Goal: Information Seeking & Learning: Learn about a topic

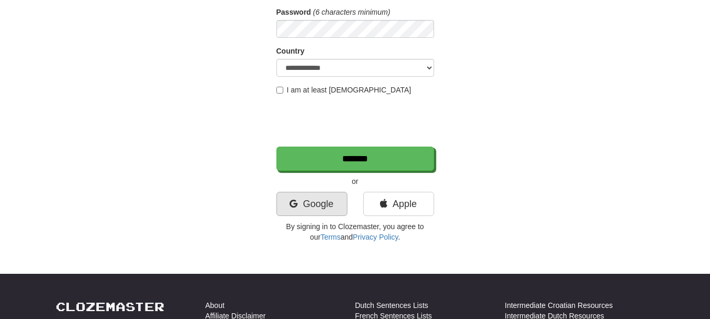
scroll to position [158, 0]
click at [322, 207] on link "Google" at bounding box center [311, 204] width 71 height 24
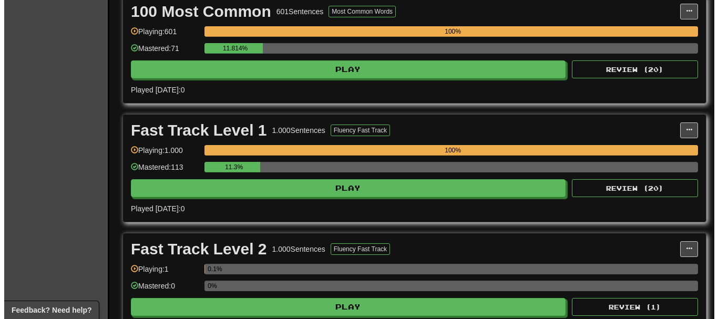
scroll to position [315, 0]
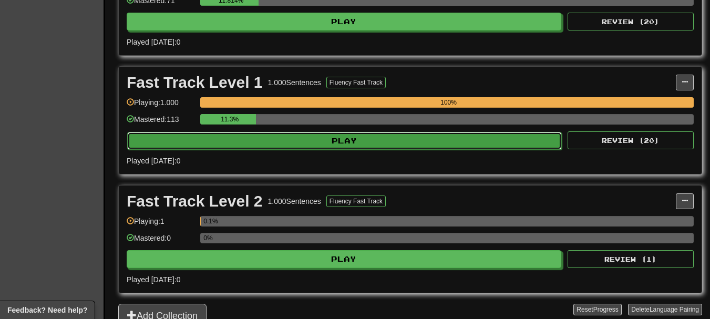
click at [302, 141] on button "Play" at bounding box center [344, 141] width 435 height 18
select select "**"
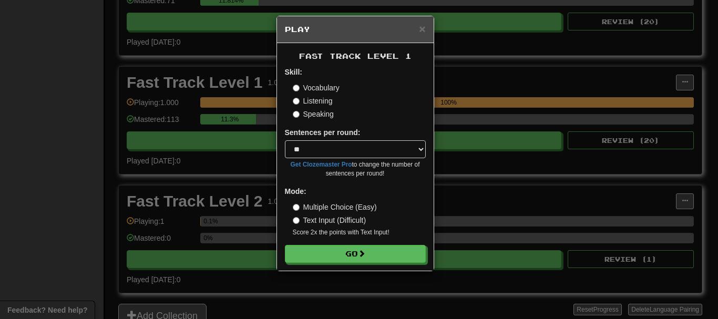
click at [309, 114] on label "Speaking" at bounding box center [313, 114] width 41 height 11
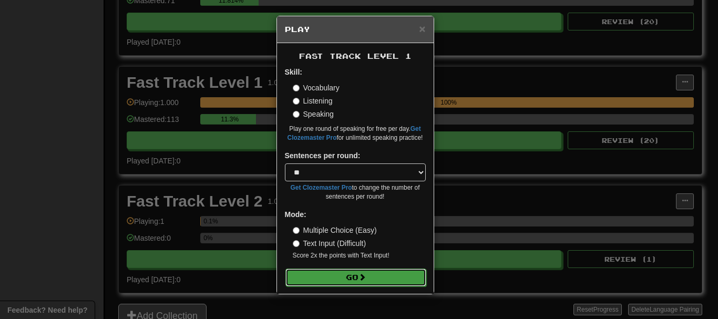
click at [332, 271] on button "Go" at bounding box center [355, 278] width 141 height 18
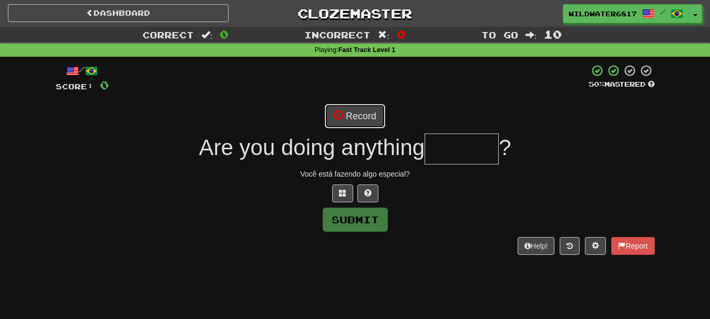
click at [354, 112] on button "Record" at bounding box center [355, 116] width 60 height 24
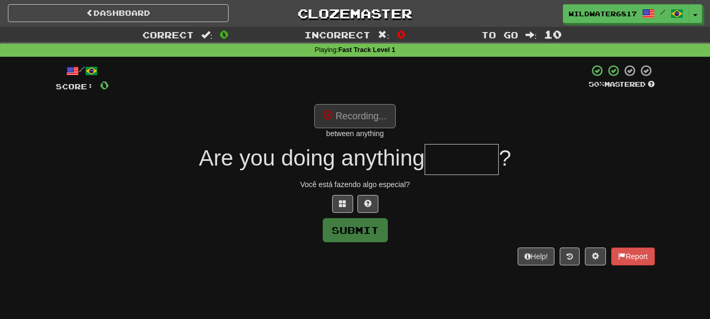
type input "*******"
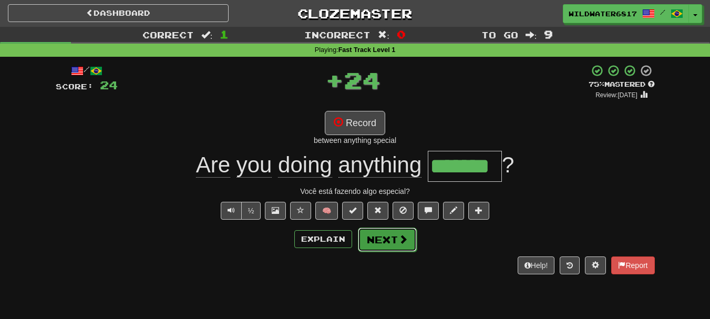
click at [381, 232] on button "Next" at bounding box center [387, 240] width 59 height 24
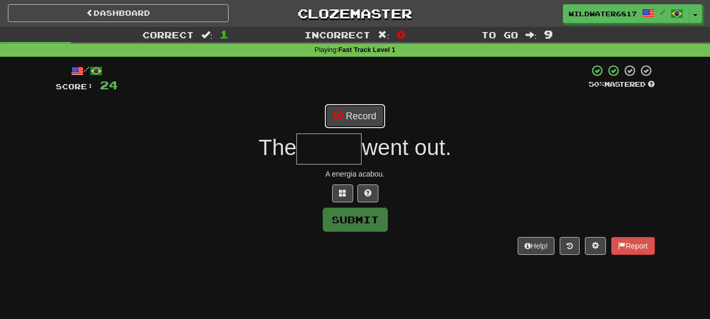
click at [361, 111] on button "Record" at bounding box center [355, 116] width 60 height 24
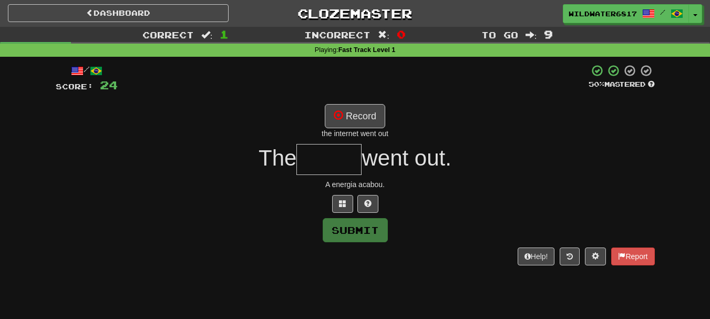
click at [344, 168] on input "text" at bounding box center [328, 159] width 65 height 31
click at [345, 119] on button "Record" at bounding box center [355, 116] width 60 height 24
click at [325, 160] on input "text" at bounding box center [328, 159] width 65 height 31
click at [346, 112] on button "Record" at bounding box center [355, 116] width 60 height 24
click at [371, 201] on span at bounding box center [367, 203] width 7 height 7
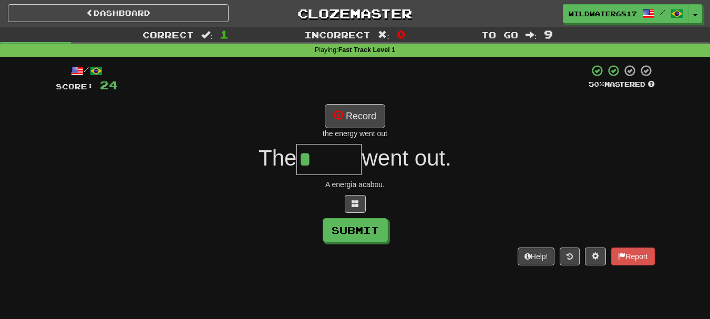
click at [345, 164] on input "*" at bounding box center [328, 159] width 65 height 31
click at [349, 120] on button "Record" at bounding box center [355, 116] width 60 height 24
type input "*****"
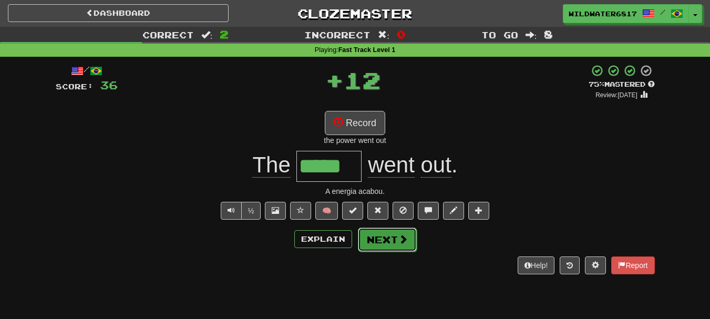
click at [390, 240] on button "Next" at bounding box center [387, 240] width 59 height 24
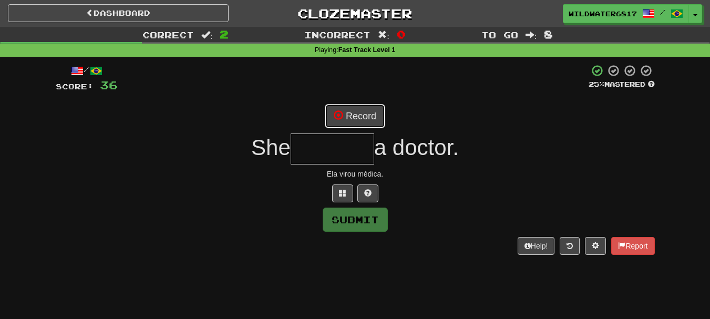
click at [365, 121] on button "Record" at bounding box center [355, 116] width 60 height 24
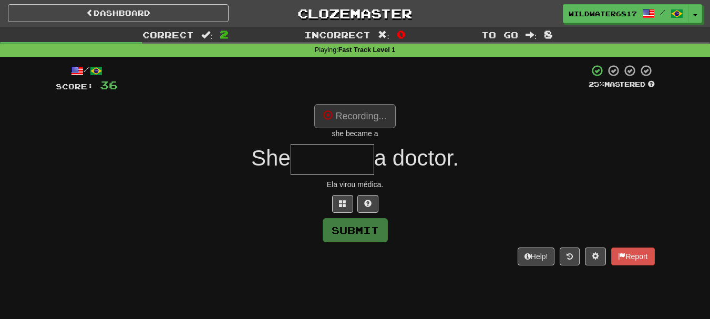
type input "******"
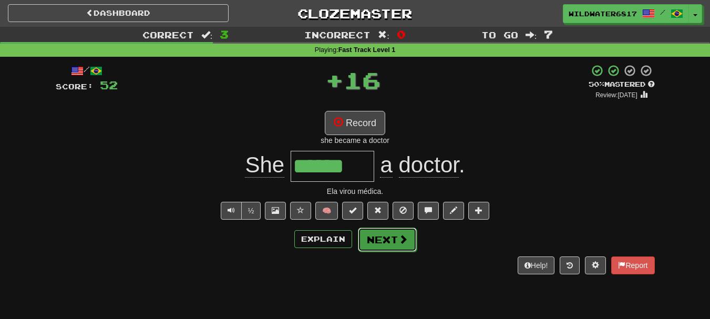
click at [393, 242] on button "Next" at bounding box center [387, 240] width 59 height 24
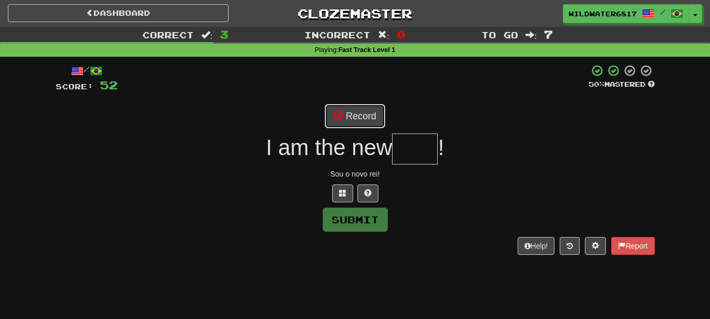
click at [362, 114] on button "Record" at bounding box center [355, 116] width 60 height 24
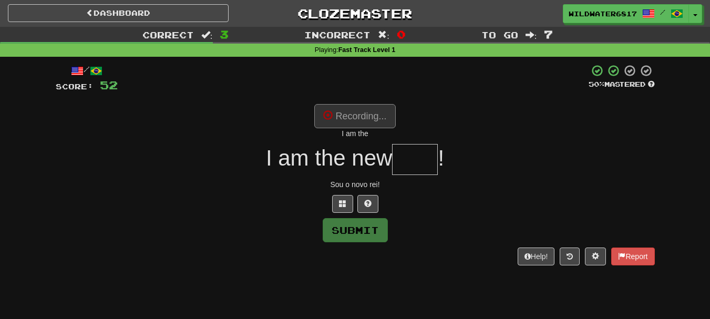
type input "****"
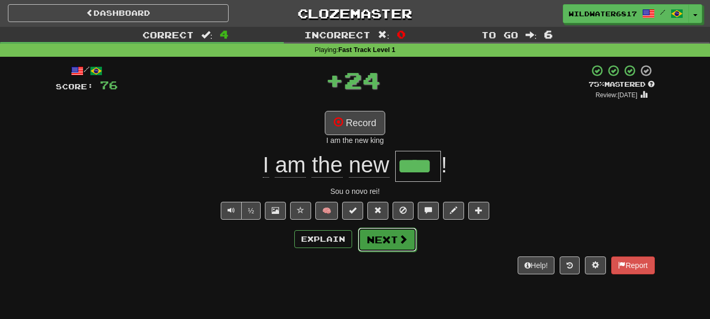
click at [395, 242] on button "Next" at bounding box center [387, 240] width 59 height 24
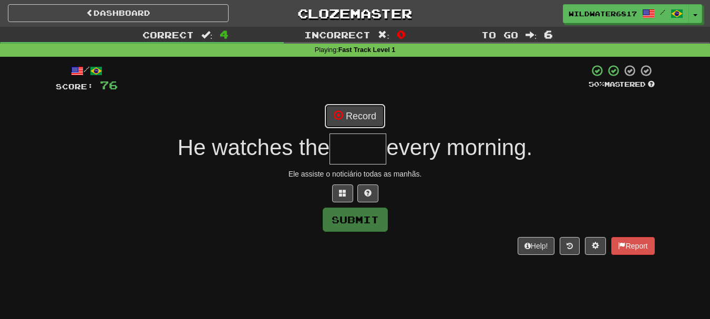
click at [353, 111] on button "Record" at bounding box center [355, 116] width 60 height 24
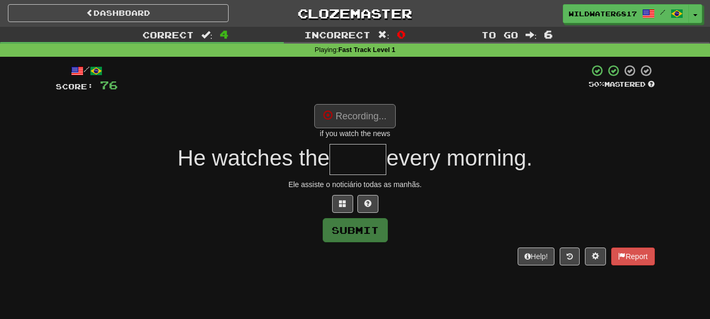
type input "****"
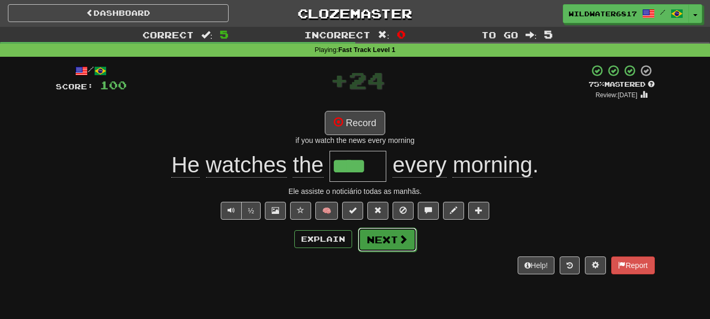
click at [388, 241] on button "Next" at bounding box center [387, 240] width 59 height 24
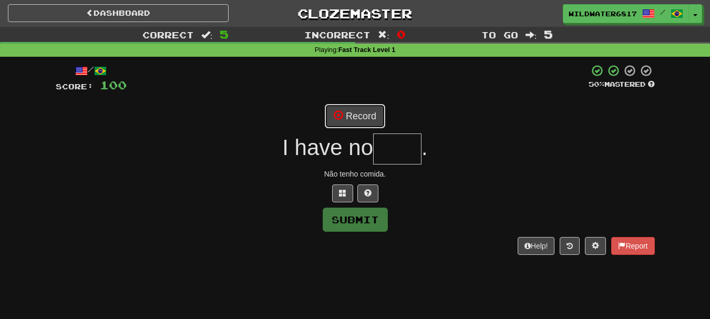
click at [361, 112] on button "Record" at bounding box center [355, 116] width 60 height 24
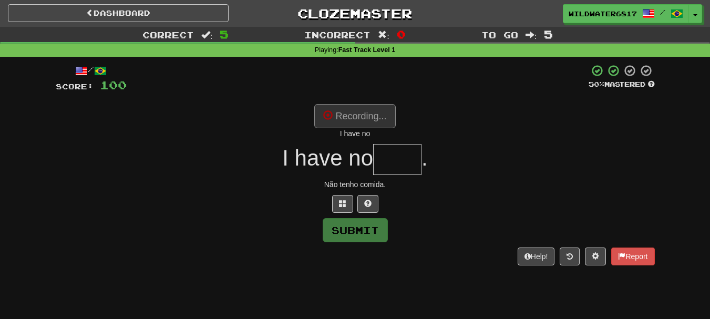
type input "****"
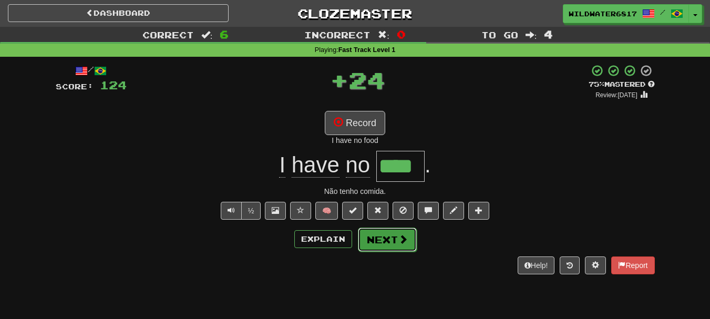
click at [394, 245] on button "Next" at bounding box center [387, 240] width 59 height 24
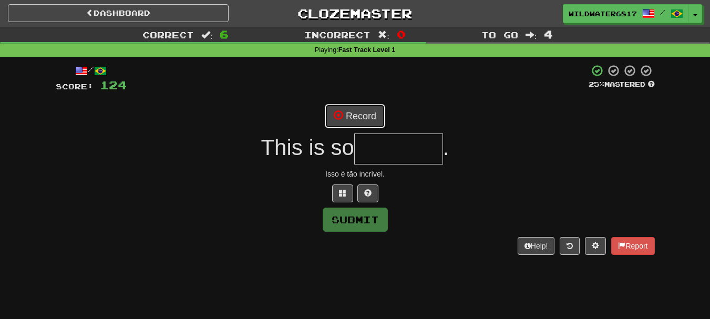
click at [342, 118] on span at bounding box center [338, 114] width 9 height 9
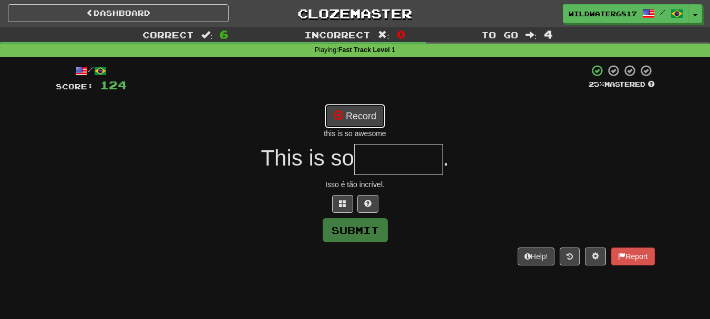
click at [356, 121] on button "Record" at bounding box center [355, 116] width 60 height 24
click at [365, 198] on button at bounding box center [367, 204] width 21 height 18
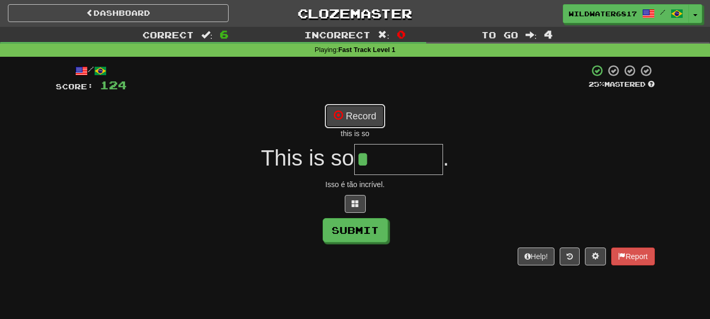
click at [366, 115] on button "Record" at bounding box center [355, 116] width 60 height 24
click at [377, 157] on input "*" at bounding box center [398, 159] width 89 height 31
click at [360, 207] on button at bounding box center [355, 204] width 21 height 18
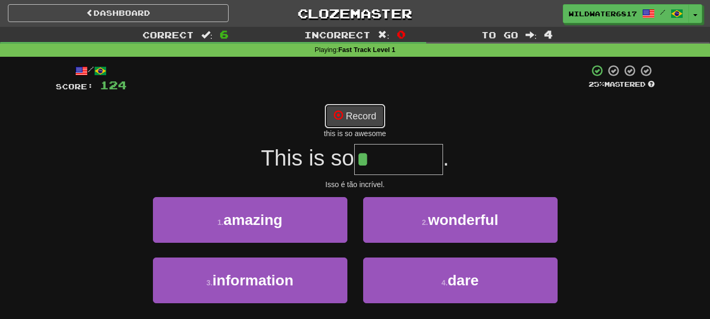
click at [363, 117] on button "Record" at bounding box center [355, 116] width 60 height 24
type input "*******"
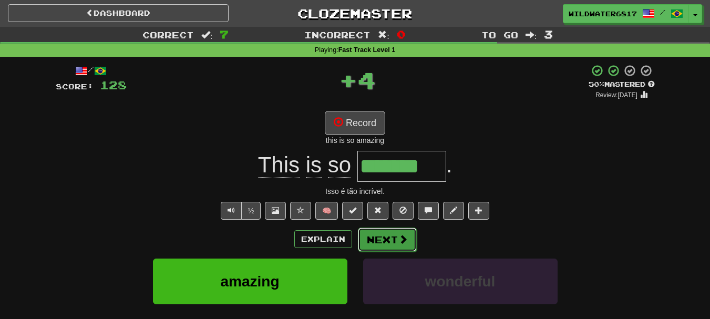
click at [406, 243] on span at bounding box center [402, 238] width 9 height 9
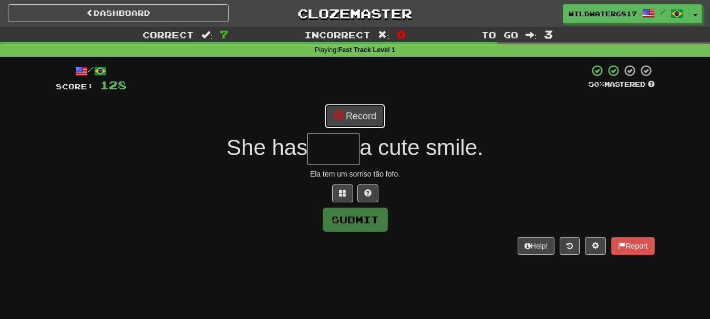
click at [345, 114] on button "Record" at bounding box center [355, 116] width 60 height 24
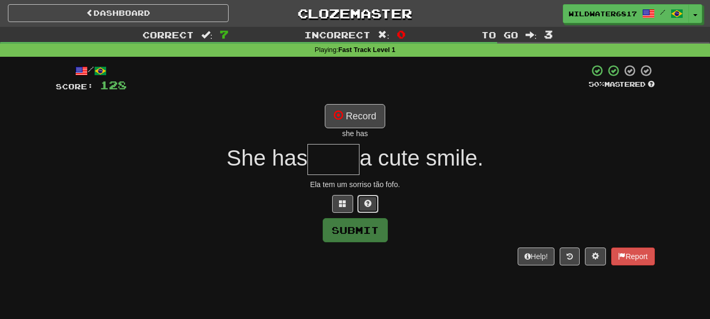
click at [370, 197] on button at bounding box center [367, 204] width 21 height 18
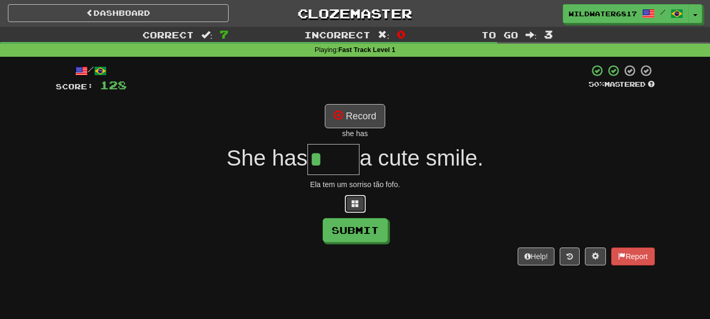
click at [356, 206] on span at bounding box center [355, 203] width 7 height 7
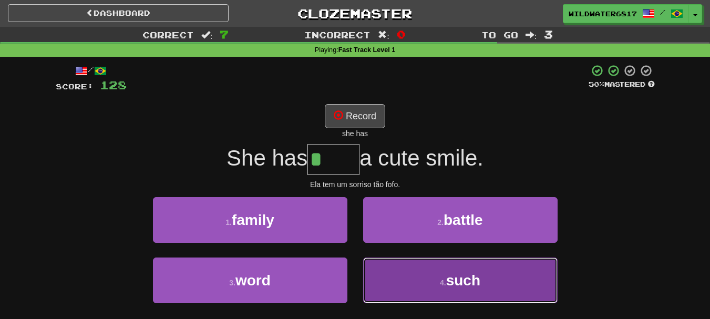
click at [449, 268] on button "4 . such" at bounding box center [460, 281] width 194 height 46
type input "****"
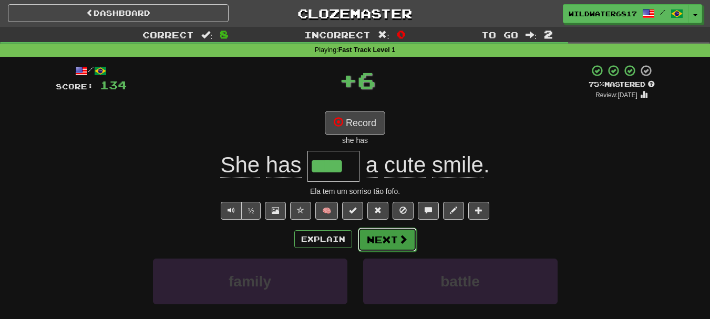
click at [400, 242] on span at bounding box center [402, 238] width 9 height 9
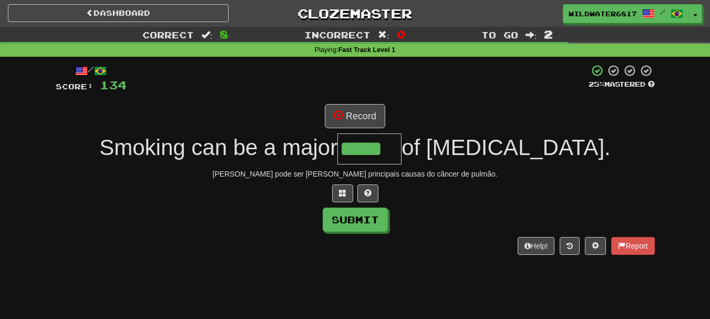
type input "*****"
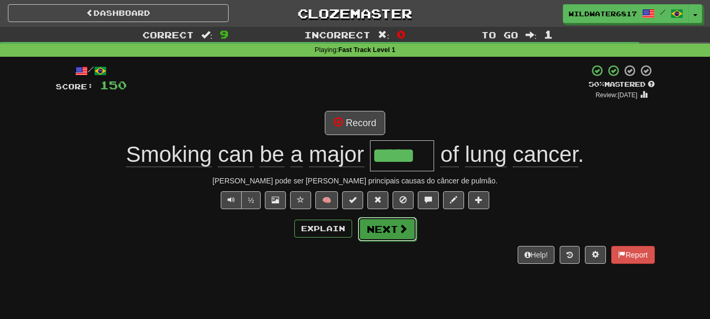
click at [399, 228] on span at bounding box center [402, 228] width 9 height 9
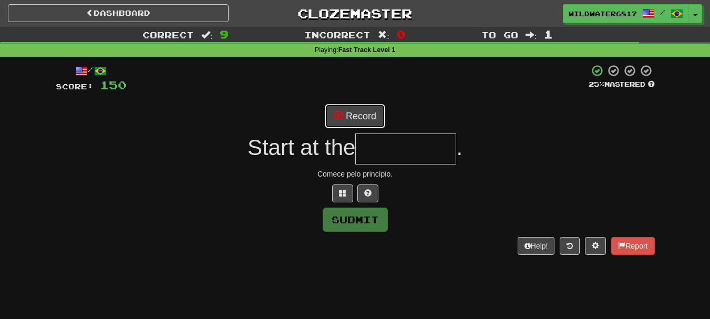
click at [357, 118] on button "Record" at bounding box center [355, 116] width 60 height 24
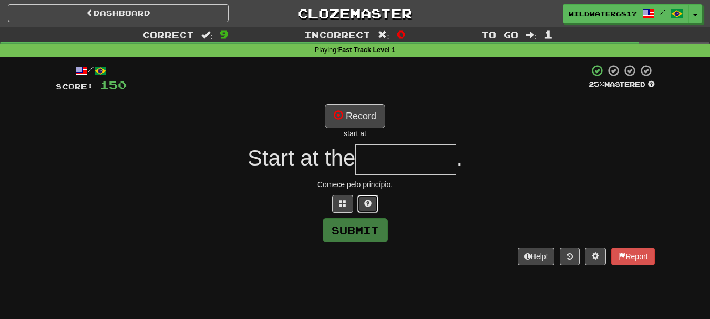
click at [373, 199] on button at bounding box center [367, 204] width 21 height 18
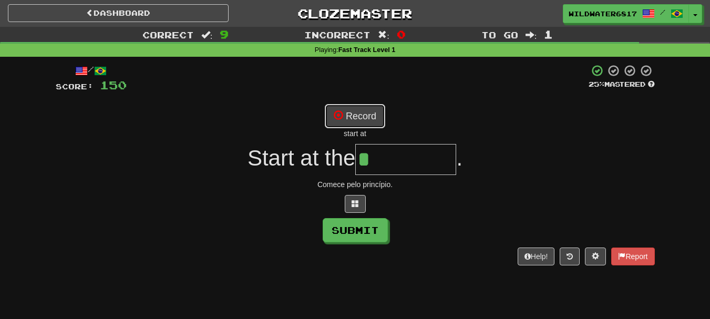
click at [364, 119] on button "Record" at bounding box center [355, 116] width 60 height 24
type input "*********"
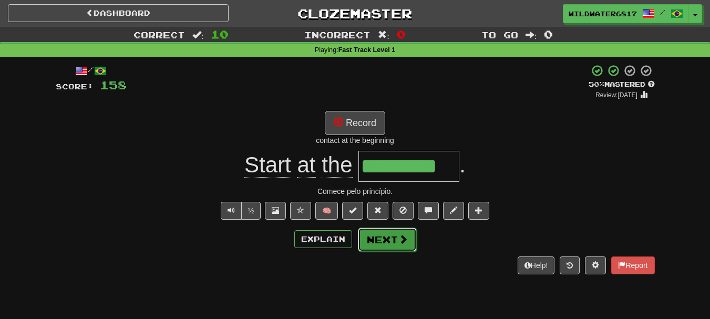
click at [395, 239] on button "Next" at bounding box center [387, 240] width 59 height 24
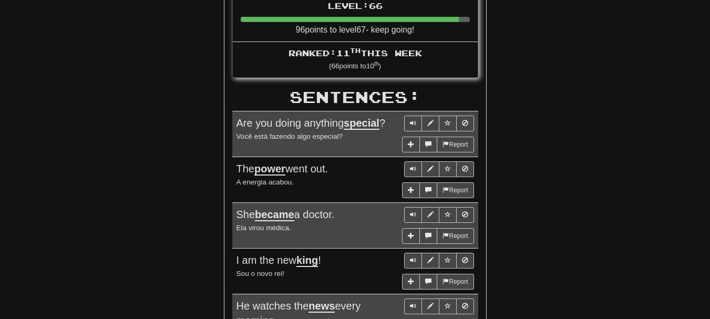
scroll to position [683, 0]
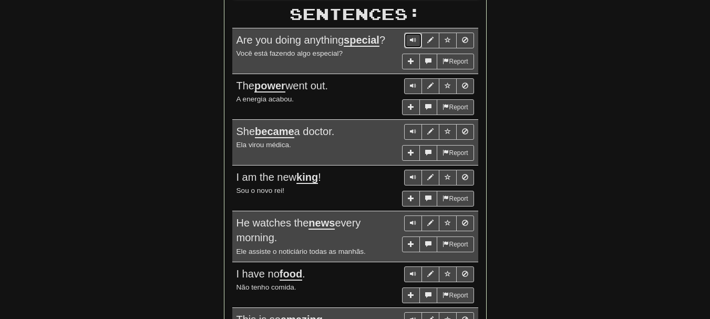
click at [416, 37] on button "Sentence controls" at bounding box center [413, 41] width 18 height 16
click at [414, 85] on span "Sentence controls" at bounding box center [413, 86] width 6 height 6
click at [412, 129] on span "Sentence controls" at bounding box center [413, 131] width 6 height 6
click at [412, 176] on span "Sentence controls" at bounding box center [413, 177] width 6 height 6
click at [410, 220] on span "Sentence controls" at bounding box center [413, 223] width 6 height 6
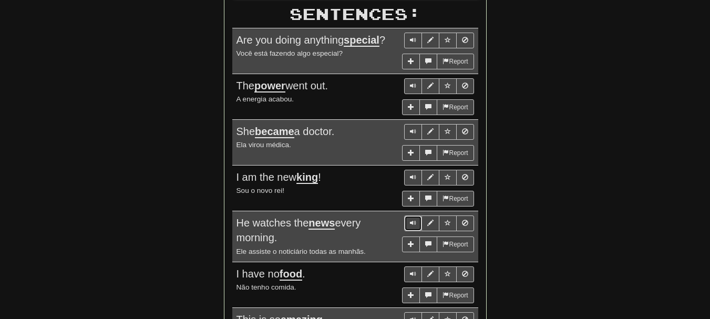
scroll to position [736, 0]
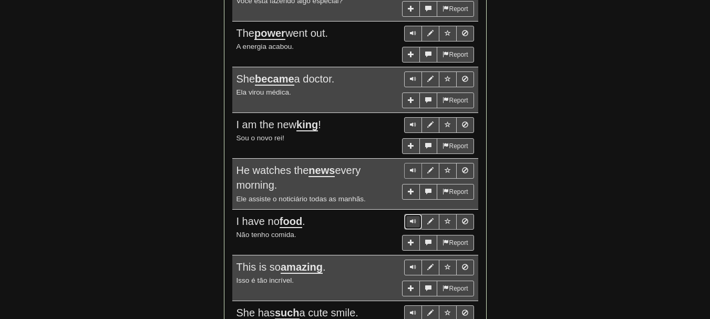
click at [410, 220] on span "Sentence controls" at bounding box center [413, 221] width 6 height 6
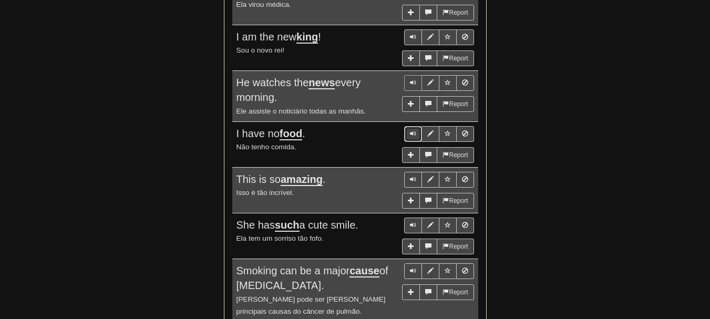
scroll to position [841, 0]
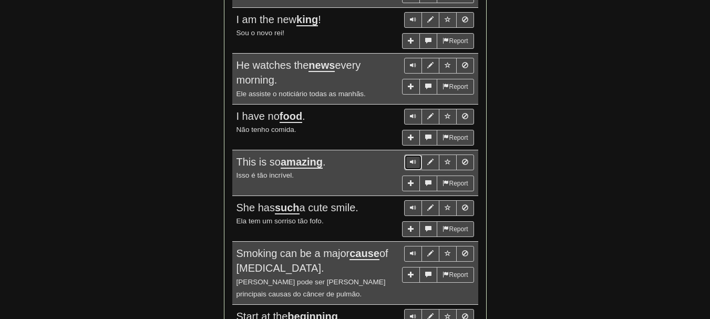
click at [411, 161] on span "Sentence controls" at bounding box center [413, 162] width 6 height 6
click at [411, 204] on span "Sentence controls" at bounding box center [413, 207] width 6 height 6
click at [413, 254] on span "Sentence controls" at bounding box center [413, 253] width 6 height 6
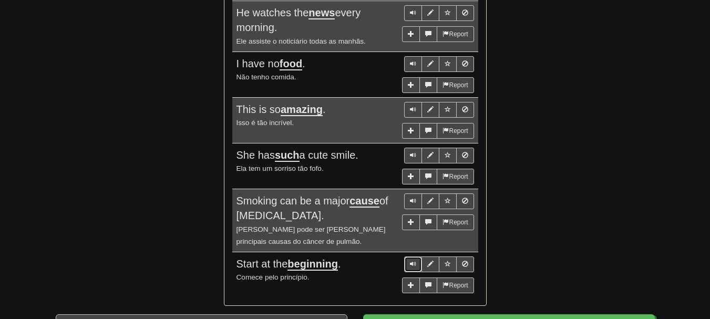
click at [414, 265] on span "Sentence controls" at bounding box center [413, 264] width 6 height 6
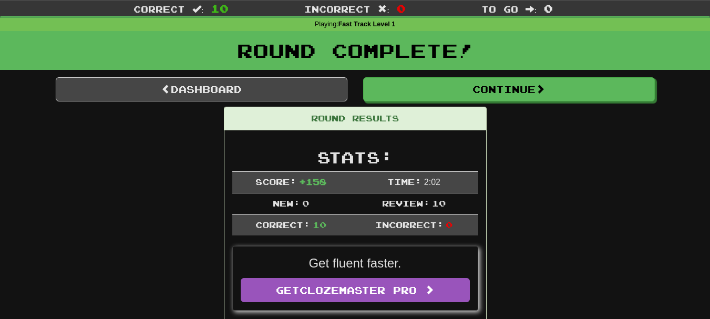
scroll to position [0, 0]
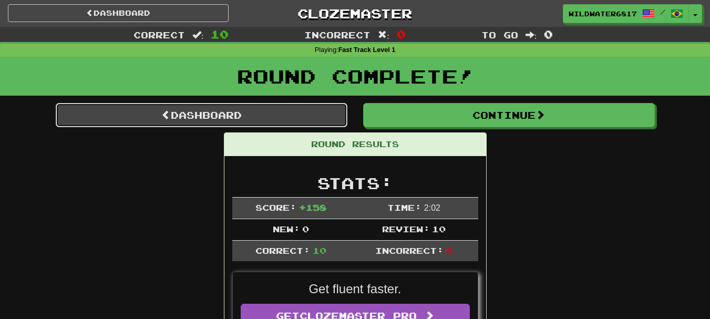
click at [276, 105] on link "Dashboard" at bounding box center [202, 115] width 292 height 24
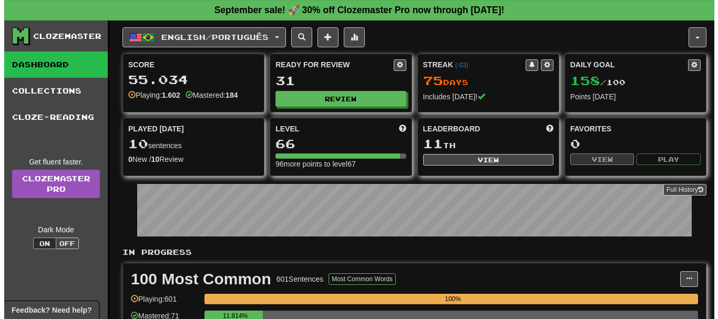
scroll to position [53, 0]
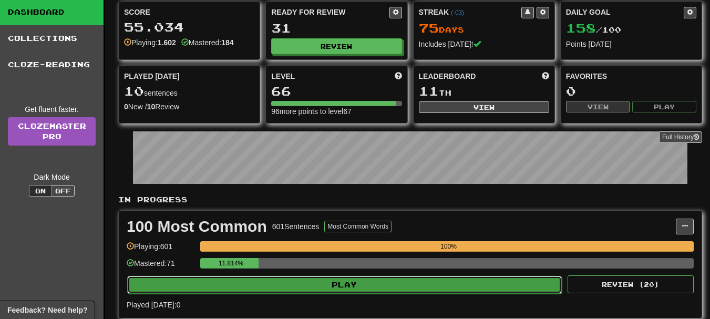
click at [361, 286] on button "Play" at bounding box center [344, 285] width 435 height 18
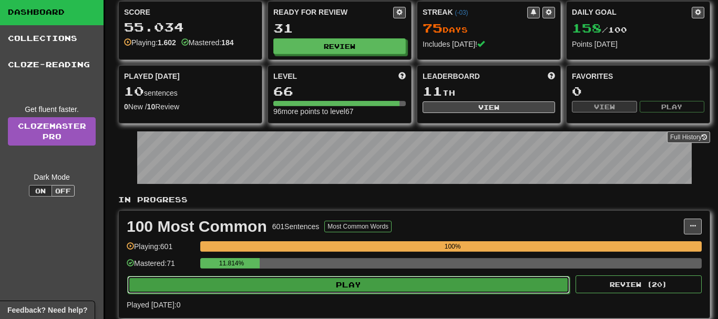
select select "**"
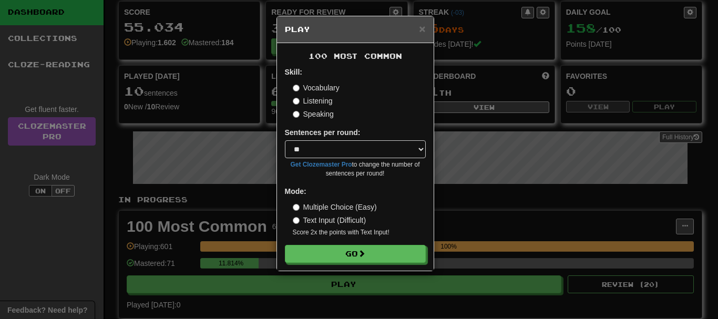
click at [319, 100] on label "Listening" at bounding box center [313, 101] width 40 height 11
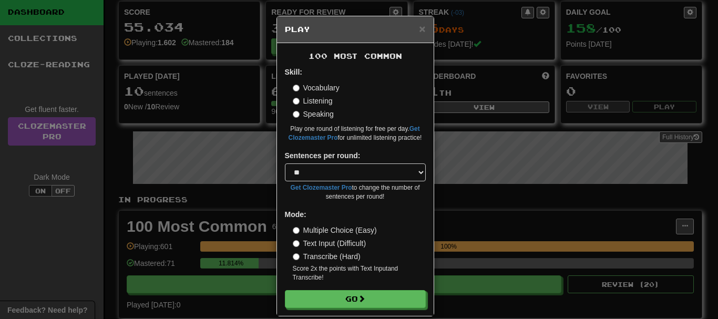
click at [324, 229] on label "Multiple Choice (Easy)" at bounding box center [335, 230] width 84 height 11
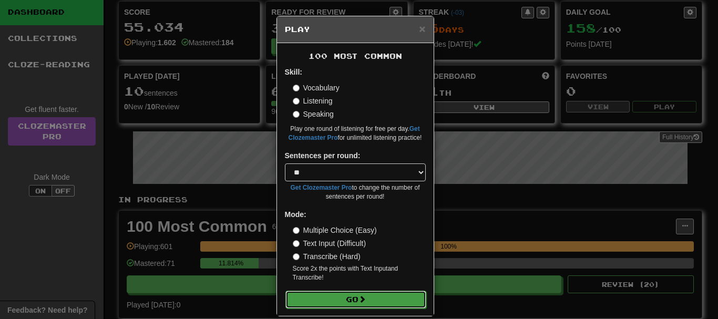
click at [340, 300] on button "Go" at bounding box center [355, 300] width 141 height 18
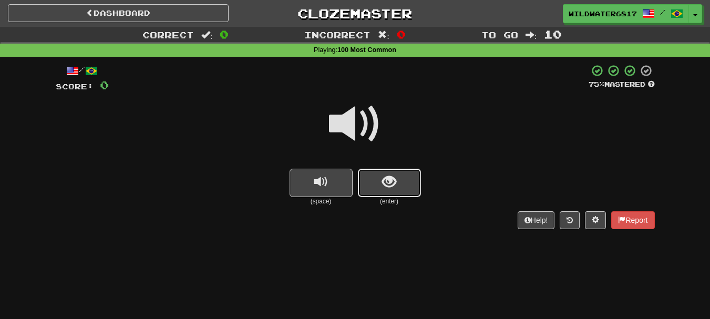
click at [386, 182] on span "show sentence" at bounding box center [389, 182] width 14 height 14
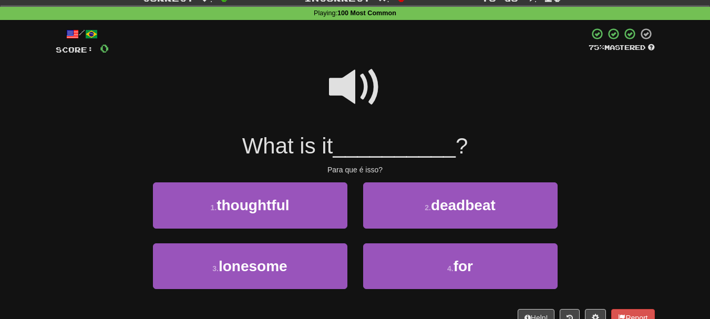
scroll to position [53, 0]
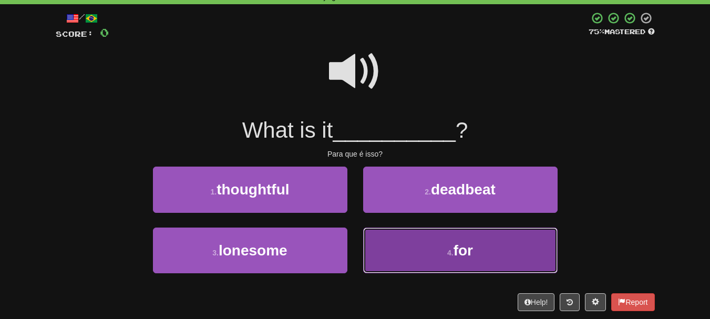
click at [436, 258] on button "4 . for" at bounding box center [460, 251] width 194 height 46
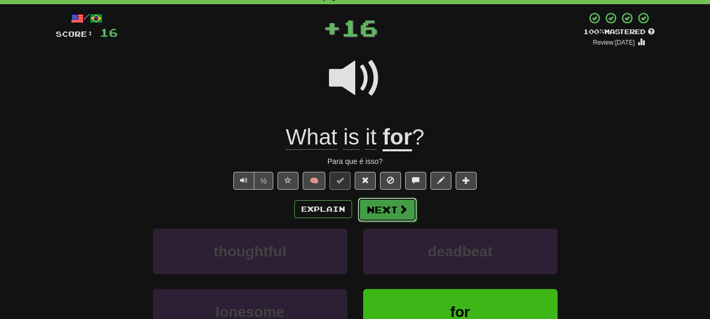
click at [398, 212] on span at bounding box center [402, 208] width 9 height 9
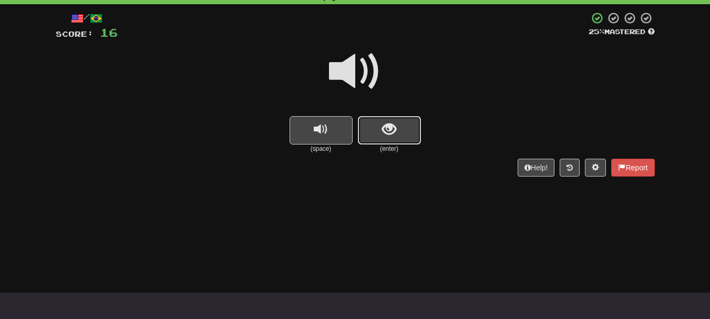
click at [386, 134] on span "show sentence" at bounding box center [389, 129] width 14 height 14
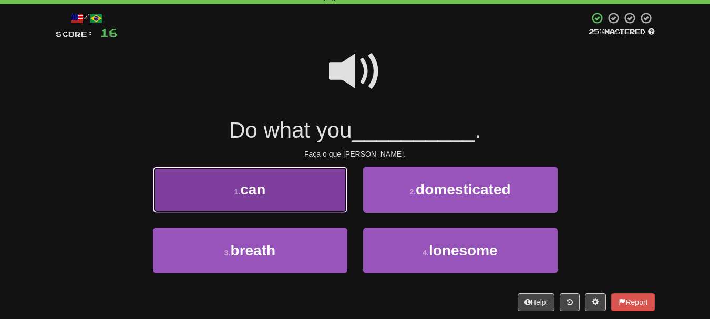
click at [323, 207] on button "1 . can" at bounding box center [250, 190] width 194 height 46
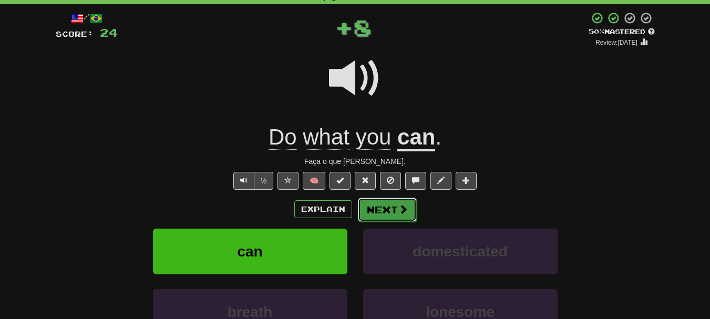
click at [408, 210] on button "Next" at bounding box center [387, 210] width 59 height 24
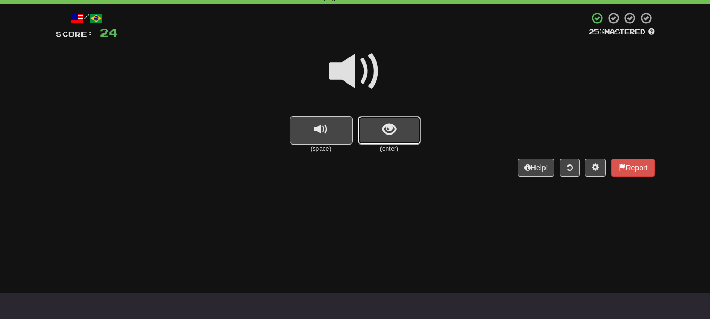
click at [383, 141] on button "show sentence" at bounding box center [389, 130] width 63 height 28
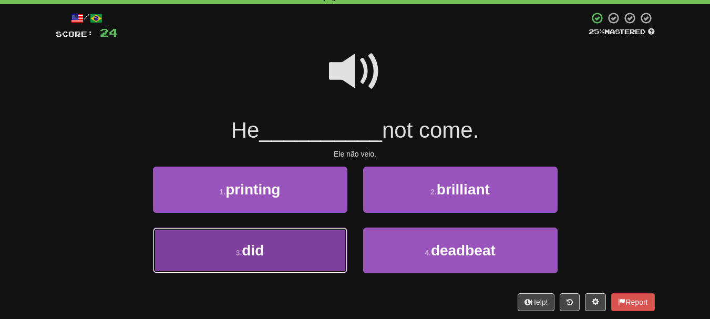
click at [336, 247] on button "3 . did" at bounding box center [250, 251] width 194 height 46
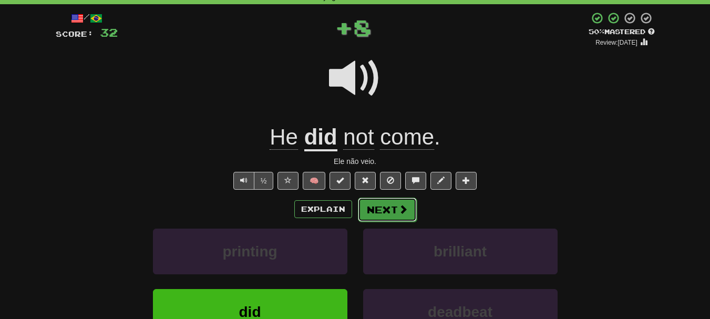
click at [385, 206] on button "Next" at bounding box center [387, 210] width 59 height 24
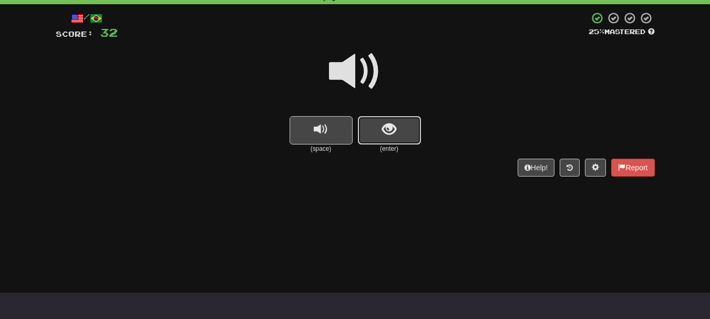
click at [389, 139] on button "show sentence" at bounding box center [389, 130] width 63 height 28
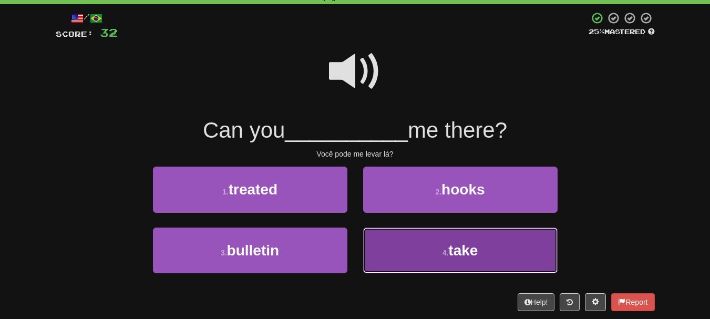
click at [431, 243] on button "4 . take" at bounding box center [460, 251] width 194 height 46
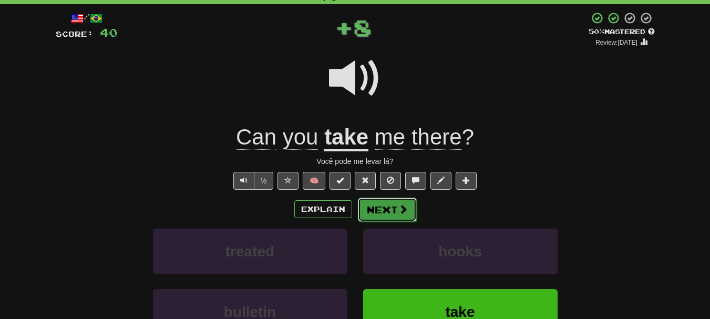
click at [386, 206] on button "Next" at bounding box center [387, 210] width 59 height 24
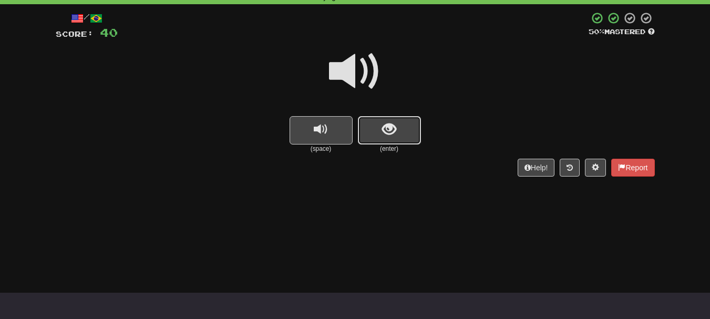
click at [385, 127] on span "show sentence" at bounding box center [389, 129] width 14 height 14
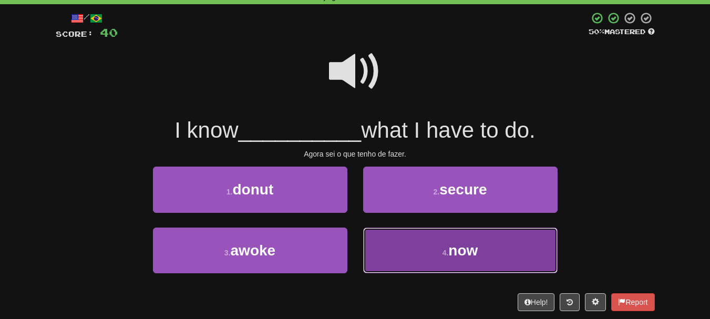
click at [430, 252] on button "4 . now" at bounding box center [460, 251] width 194 height 46
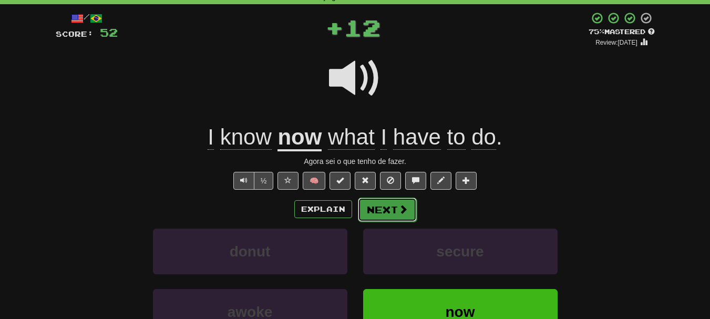
click at [391, 209] on button "Next" at bounding box center [387, 210] width 59 height 24
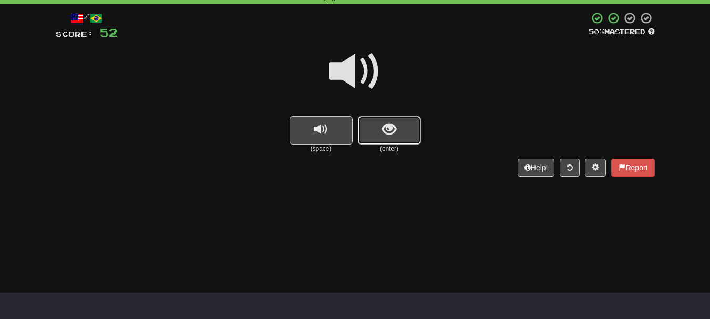
click at [389, 141] on button "show sentence" at bounding box center [389, 130] width 63 height 28
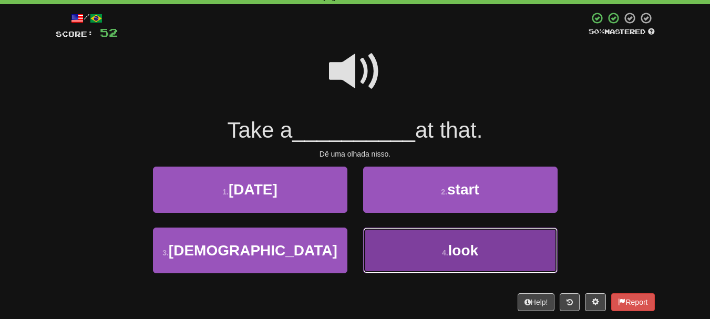
click at [444, 252] on small "4 ." at bounding box center [445, 253] width 6 height 8
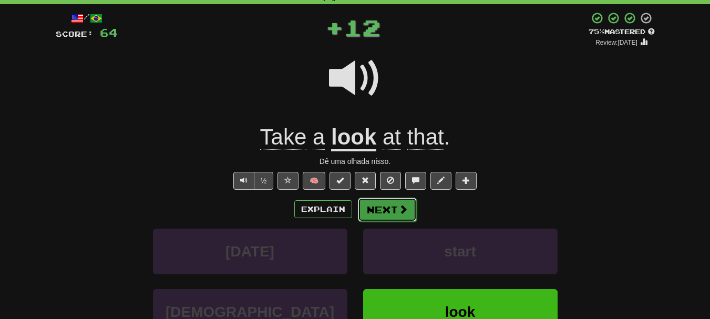
click at [406, 211] on span at bounding box center [402, 208] width 9 height 9
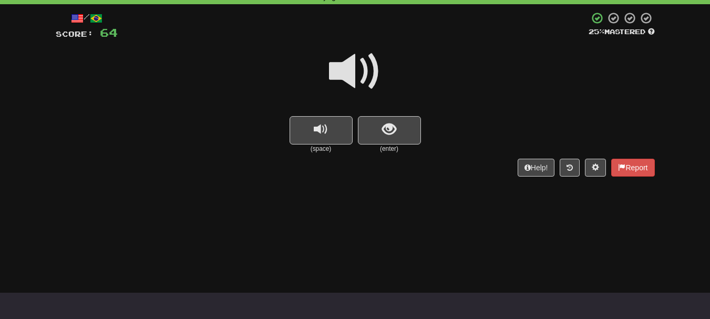
click at [377, 108] on div at bounding box center [355, 78] width 599 height 75
click at [382, 125] on button "show sentence" at bounding box center [389, 130] width 63 height 28
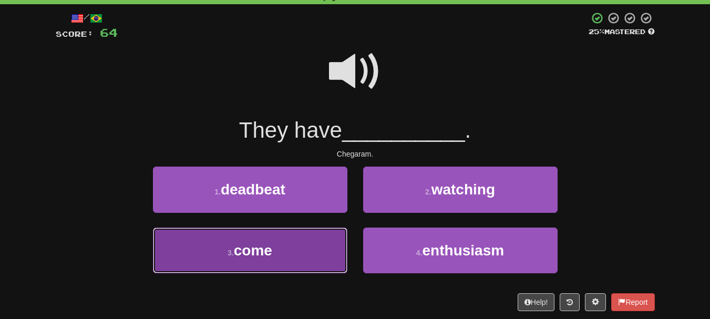
click at [290, 249] on button "3 . come" at bounding box center [250, 251] width 194 height 46
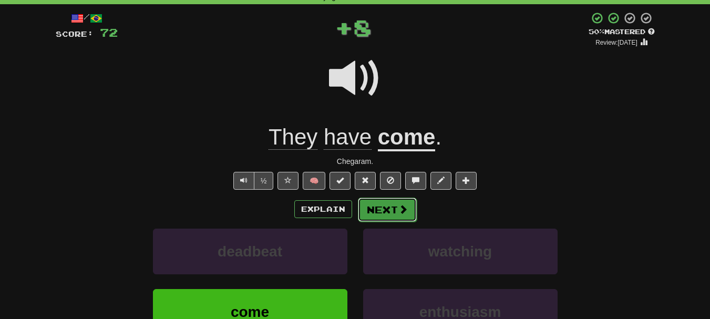
click at [396, 206] on button "Next" at bounding box center [387, 210] width 59 height 24
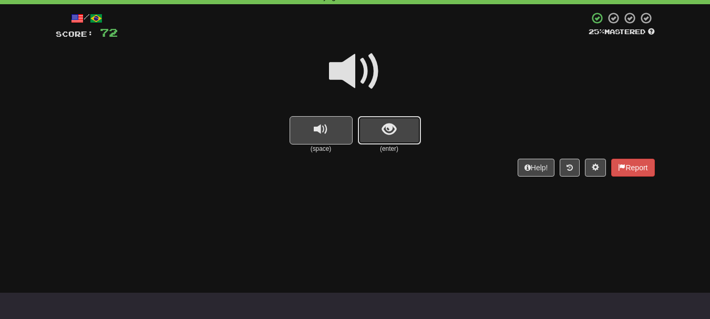
click at [386, 134] on span "show sentence" at bounding box center [389, 129] width 14 height 14
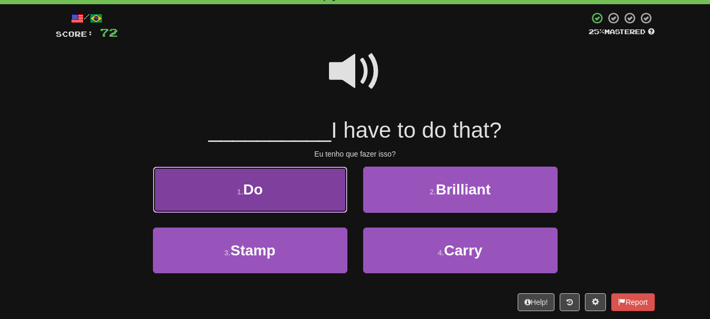
click at [287, 192] on button "1 . Do" at bounding box center [250, 190] width 194 height 46
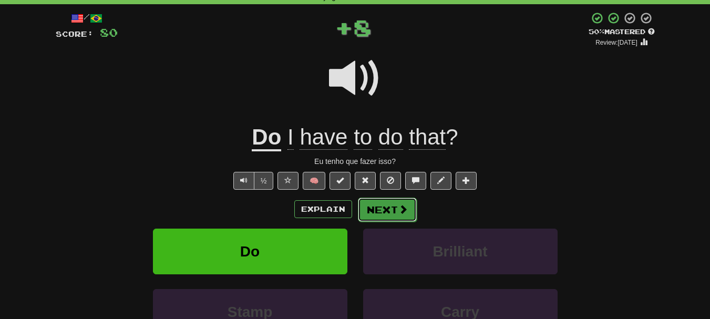
click at [399, 211] on span at bounding box center [402, 208] width 9 height 9
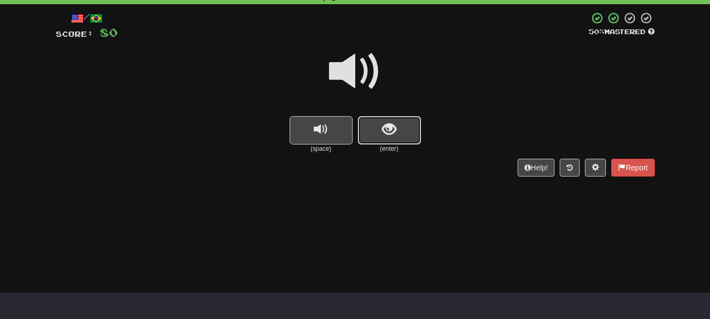
click at [387, 134] on span "show sentence" at bounding box center [389, 129] width 14 height 14
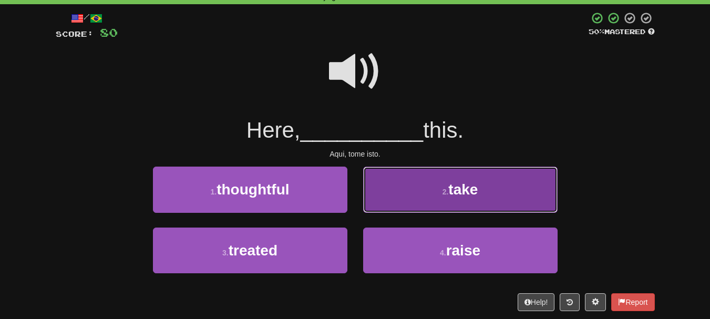
click at [462, 192] on span "take" at bounding box center [462, 189] width 29 height 16
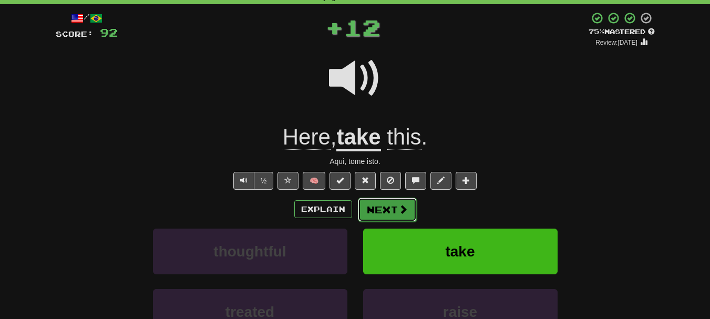
click at [393, 208] on button "Next" at bounding box center [387, 210] width 59 height 24
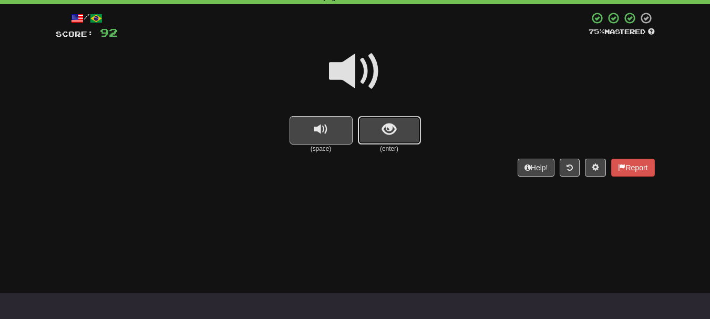
click at [386, 140] on button "show sentence" at bounding box center [389, 130] width 63 height 28
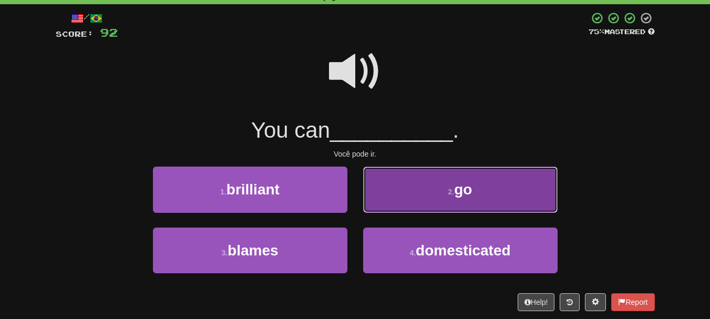
click at [431, 194] on button "2 . go" at bounding box center [460, 190] width 194 height 46
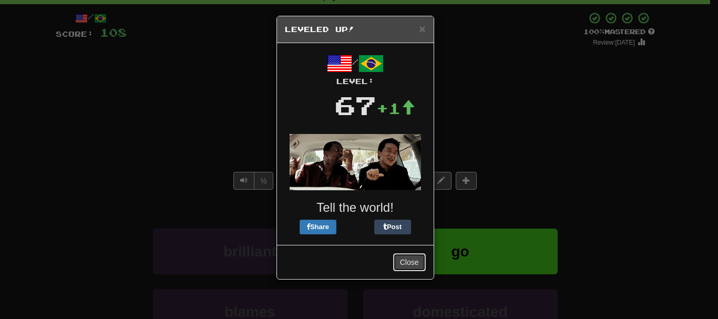
click at [408, 264] on button "Close" at bounding box center [409, 262] width 33 height 18
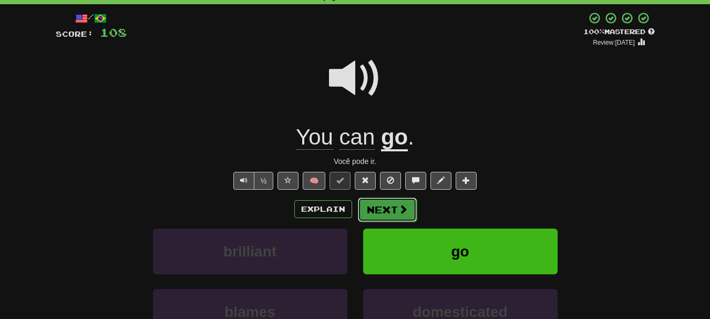
click at [398, 210] on span at bounding box center [402, 208] width 9 height 9
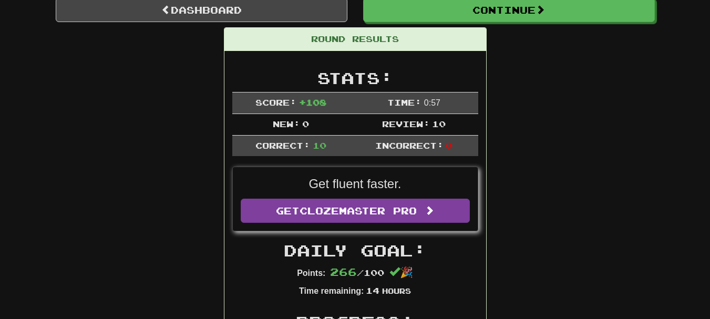
scroll to position [0, 0]
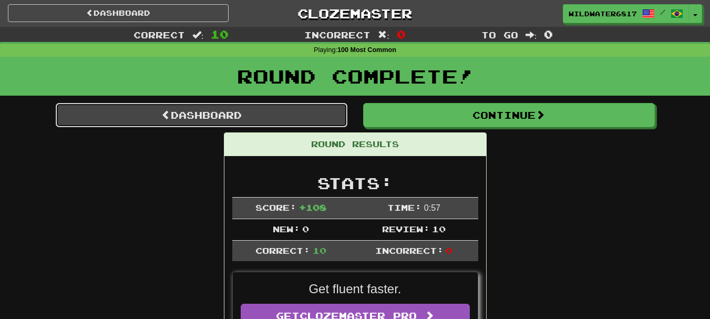
click at [224, 114] on link "Dashboard" at bounding box center [202, 115] width 292 height 24
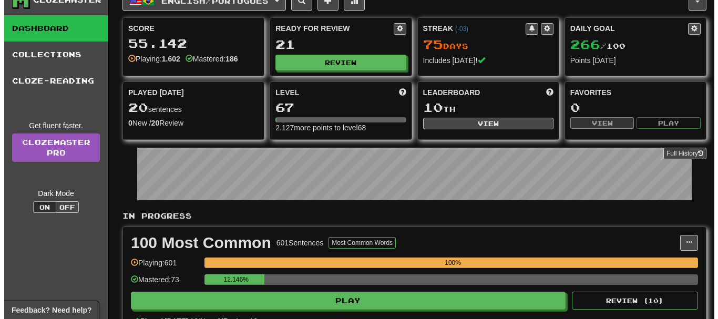
scroll to position [53, 0]
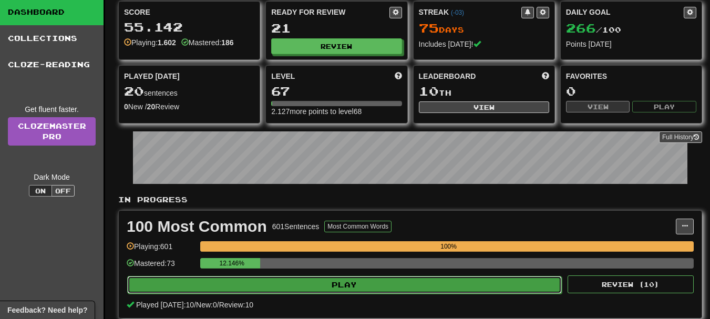
click at [353, 286] on button "Play" at bounding box center [344, 285] width 435 height 18
select select "**"
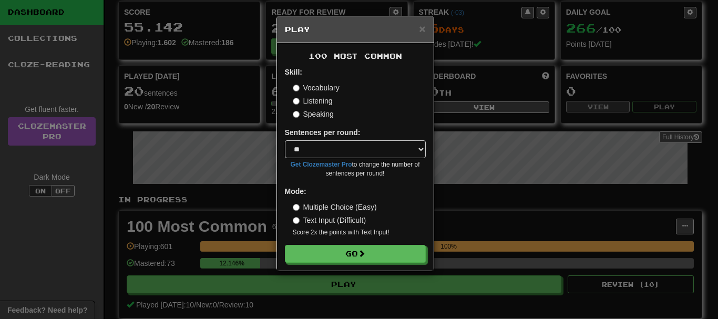
click at [330, 223] on label "Text Input (Difficult)" at bounding box center [330, 220] width 74 height 11
click at [332, 211] on label "Multiple Choice (Easy)" at bounding box center [335, 207] width 84 height 11
click at [355, 259] on button "Go" at bounding box center [355, 254] width 141 height 18
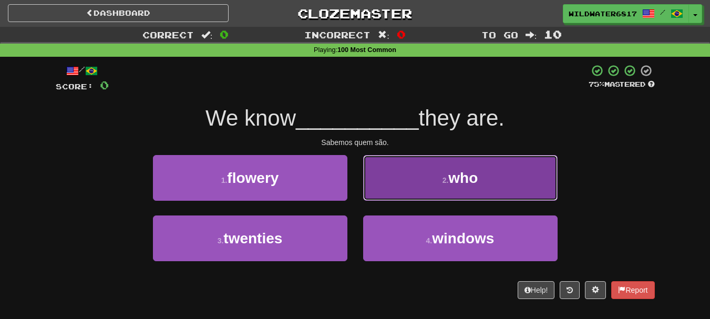
click at [424, 182] on button "2 . who" at bounding box center [460, 178] width 194 height 46
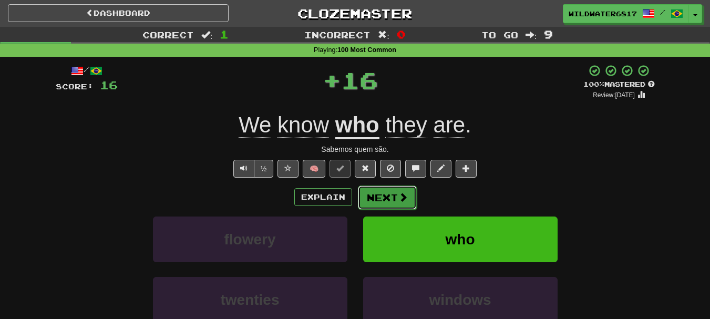
click at [406, 194] on span at bounding box center [402, 196] width 9 height 9
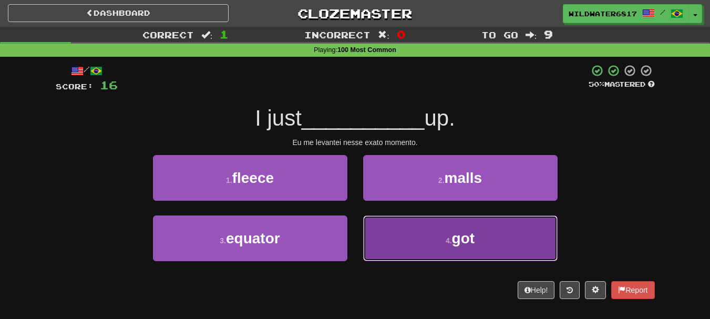
click at [432, 249] on button "4 . got" at bounding box center [460, 239] width 194 height 46
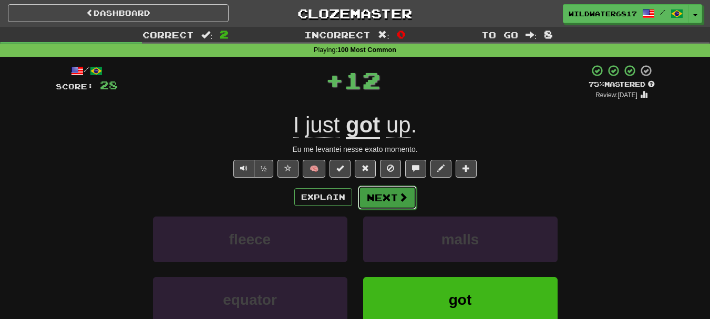
click at [382, 199] on button "Next" at bounding box center [387, 198] width 59 height 24
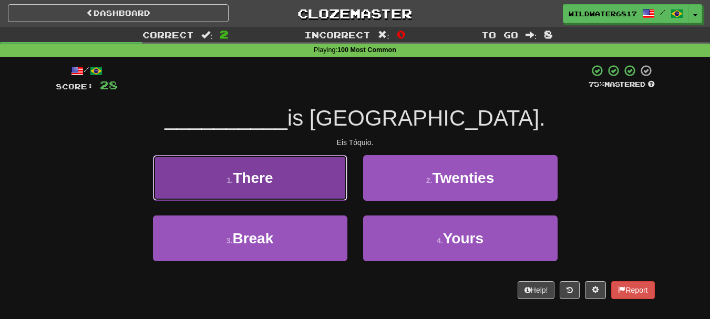
click at [309, 181] on button "1 . There" at bounding box center [250, 178] width 194 height 46
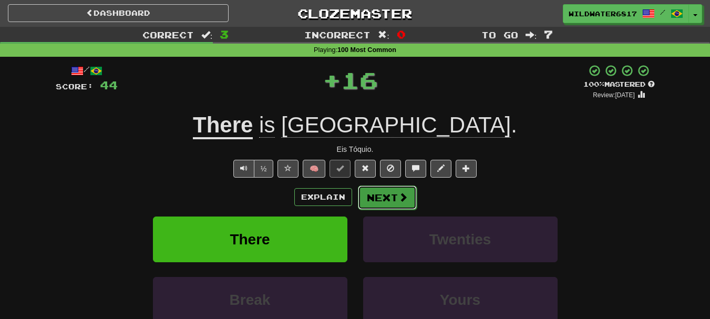
click at [389, 201] on button "Next" at bounding box center [387, 198] width 59 height 24
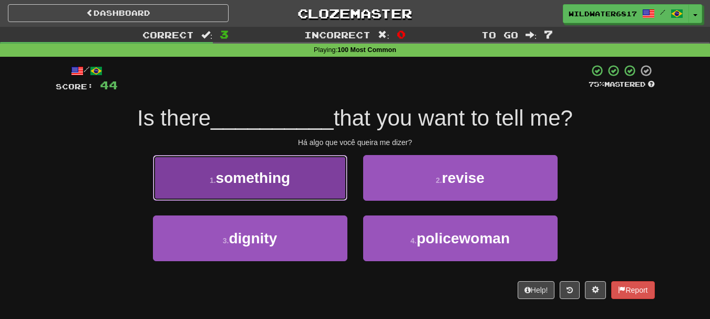
click at [263, 181] on span "something" at bounding box center [253, 178] width 75 height 16
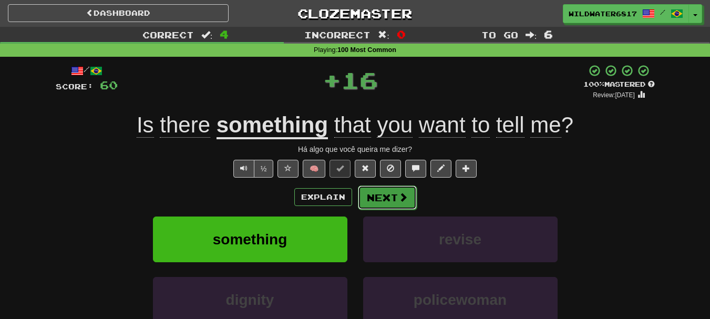
click at [399, 199] on span at bounding box center [402, 196] width 9 height 9
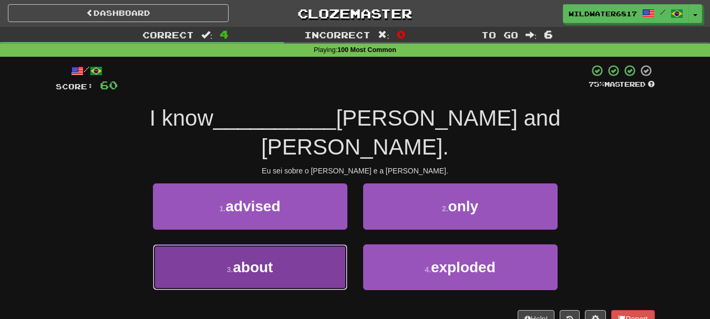
click at [267, 259] on span "about" at bounding box center [253, 267] width 40 height 16
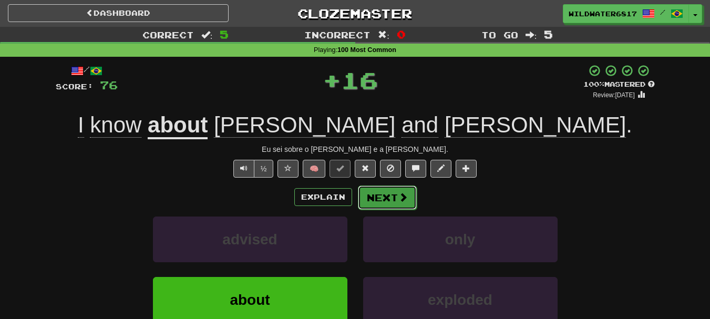
click at [400, 199] on span at bounding box center [402, 196] width 9 height 9
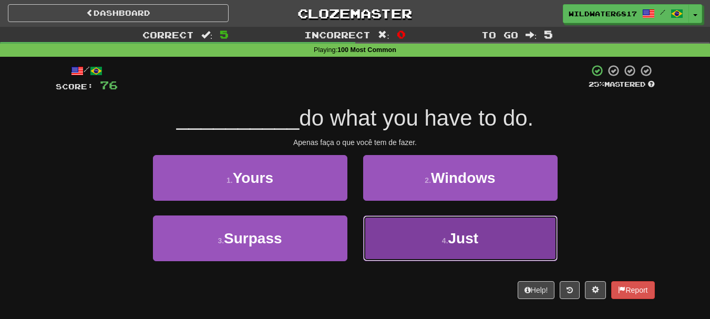
click at [456, 242] on span "Just" at bounding box center [463, 238] width 30 height 16
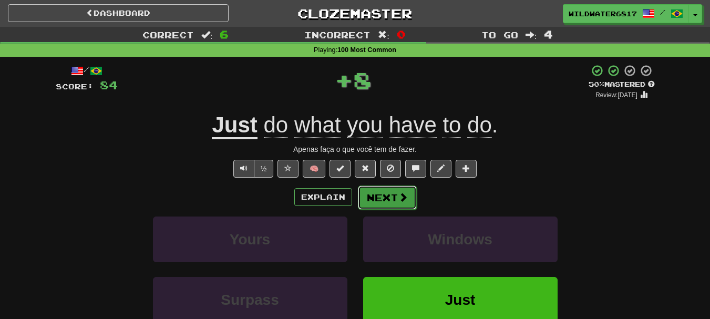
click at [393, 198] on button "Next" at bounding box center [387, 198] width 59 height 24
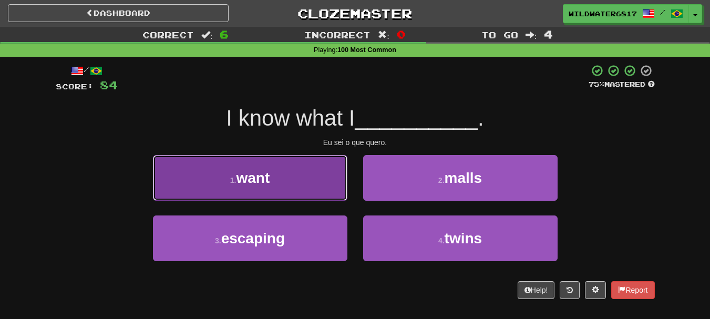
click at [270, 184] on span "want" at bounding box center [253, 178] width 34 height 16
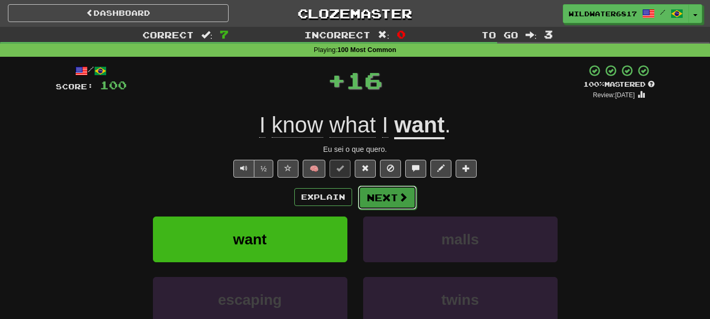
click at [391, 194] on button "Next" at bounding box center [387, 198] width 59 height 24
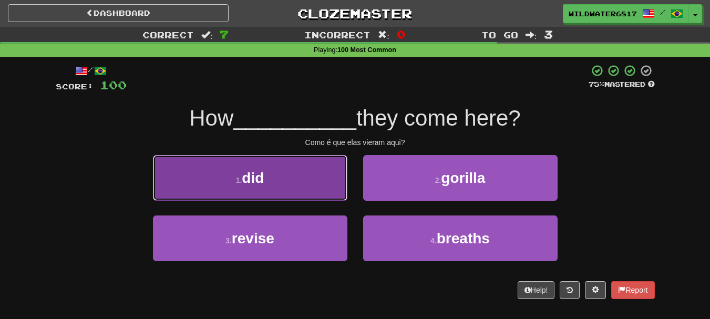
click at [316, 185] on button "1 . did" at bounding box center [250, 178] width 194 height 46
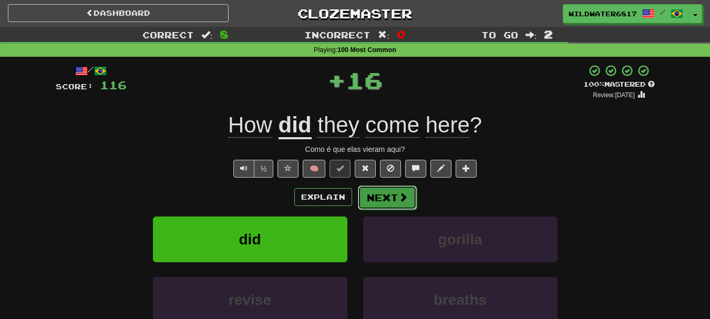
click at [384, 202] on button "Next" at bounding box center [387, 198] width 59 height 24
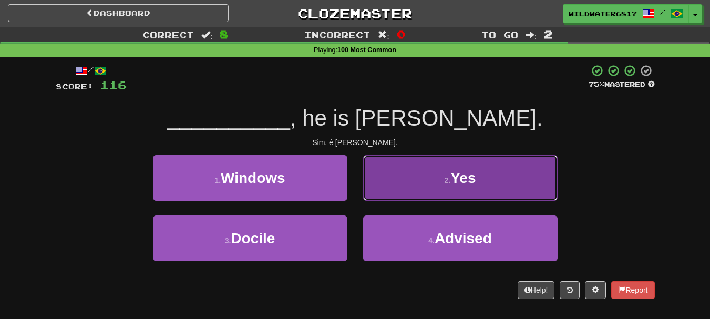
click at [442, 189] on button "2 . Yes" at bounding box center [460, 178] width 194 height 46
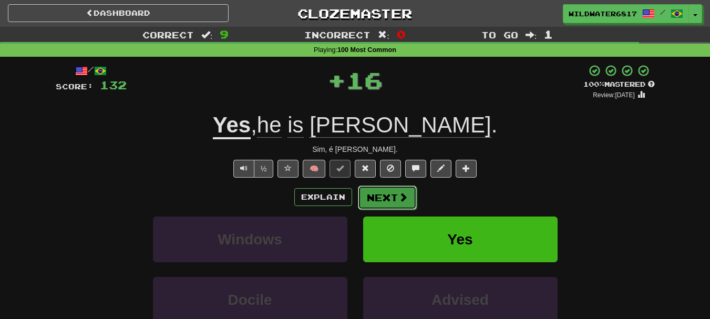
click at [385, 196] on button "Next" at bounding box center [387, 198] width 59 height 24
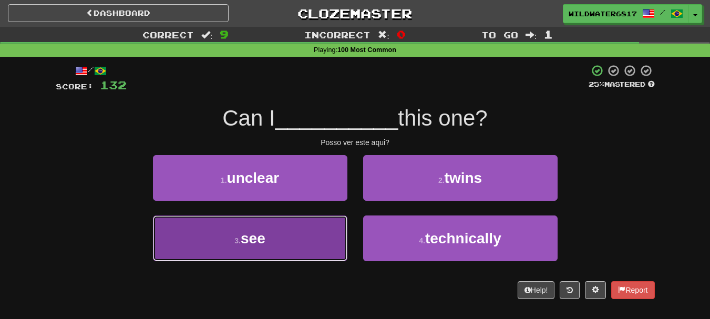
click at [279, 242] on button "3 . see" at bounding box center [250, 239] width 194 height 46
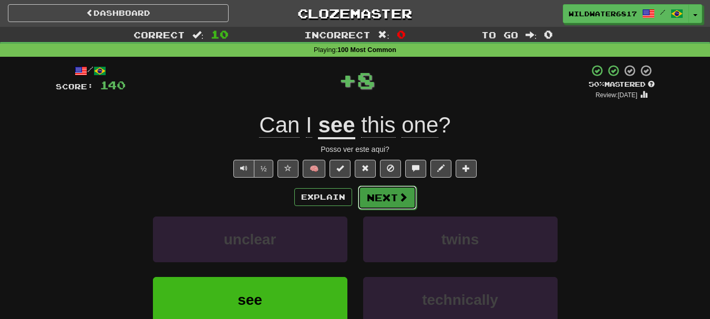
click at [392, 201] on button "Next" at bounding box center [387, 198] width 59 height 24
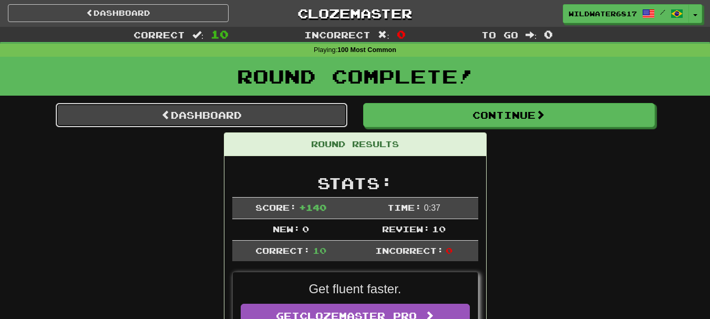
click at [301, 120] on link "Dashboard" at bounding box center [202, 115] width 292 height 24
